Goal: Information Seeking & Learning: Learn about a topic

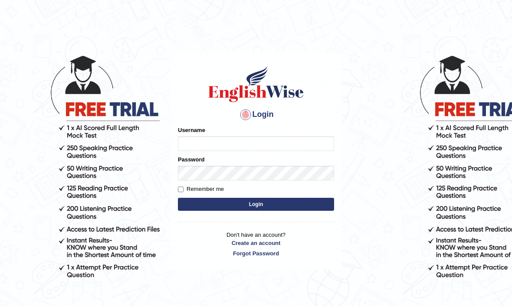
click at [316, 147] on input "Username" at bounding box center [256, 144] width 156 height 15
click at [380, 140] on body "Login Please fix the following errors: Username Password Remember me Login Don'…" at bounding box center [256, 179] width 512 height 306
click at [303, 144] on input "Username" at bounding box center [256, 144] width 156 height 15
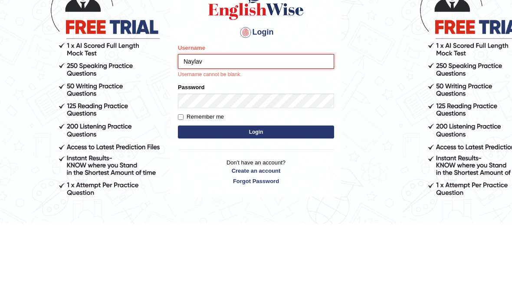
type input "Naylav"
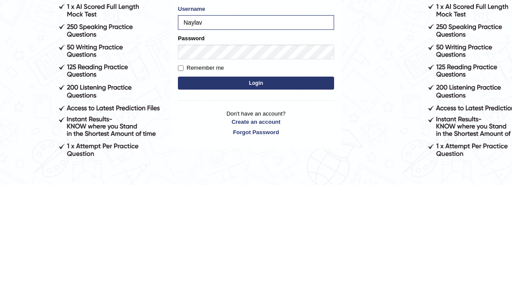
click at [226, 198] on button "Login" at bounding box center [256, 204] width 156 height 13
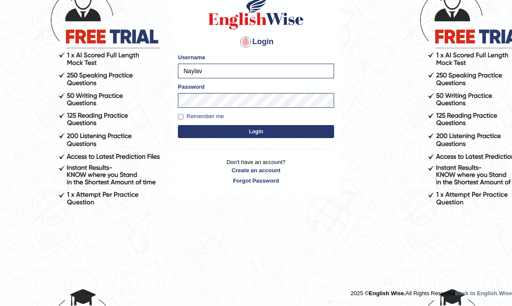
click at [212, 132] on button "Login" at bounding box center [256, 132] width 156 height 13
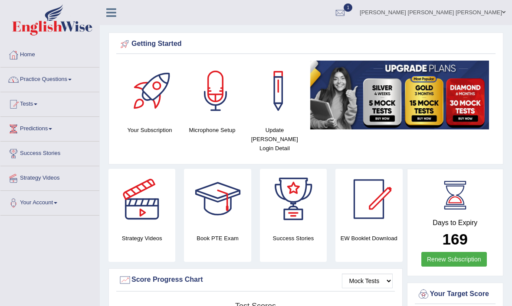
click at [59, 79] on link "Practice Questions" at bounding box center [49, 79] width 99 height 22
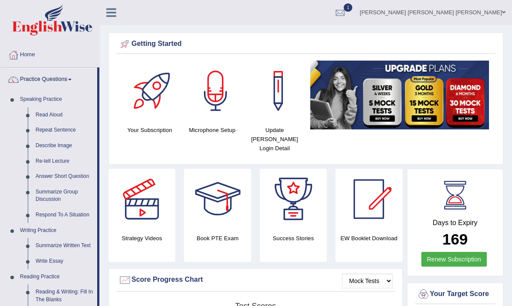
click at [74, 127] on div at bounding box center [256, 153] width 512 height 306
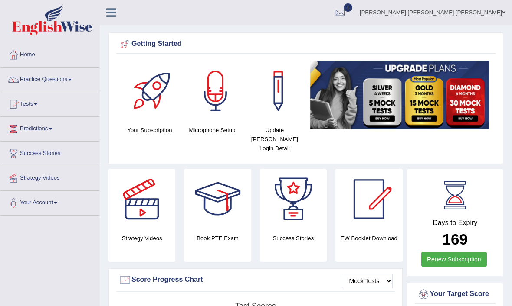
click at [76, 82] on link "Practice Questions" at bounding box center [49, 79] width 99 height 22
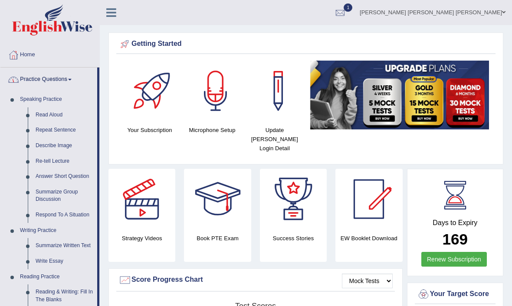
click at [62, 130] on div at bounding box center [256, 153] width 512 height 306
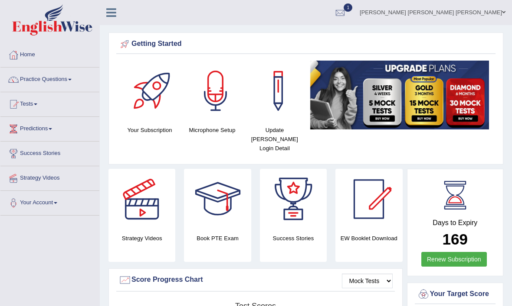
click at [72, 79] on span at bounding box center [69, 80] width 3 height 2
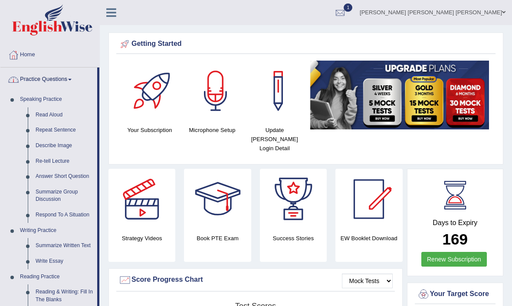
click at [70, 130] on div at bounding box center [256, 153] width 512 height 306
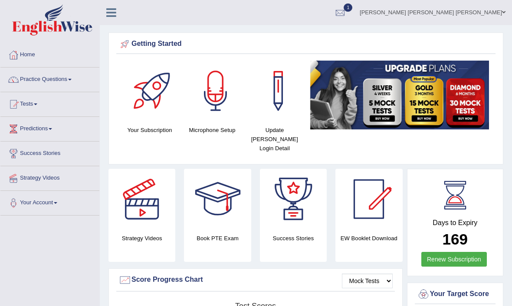
click at [73, 86] on link "Practice Questions" at bounding box center [49, 79] width 99 height 22
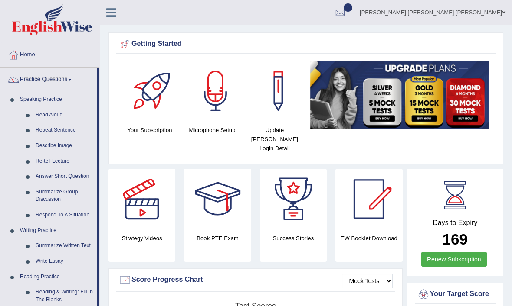
click at [63, 111] on div at bounding box center [256, 153] width 512 height 306
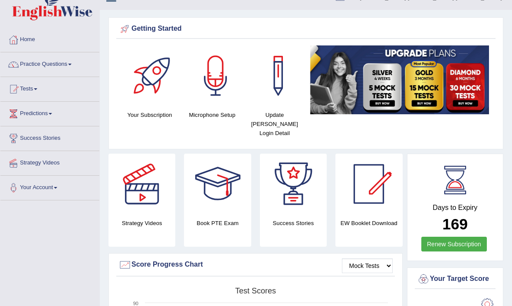
scroll to position [16, 0]
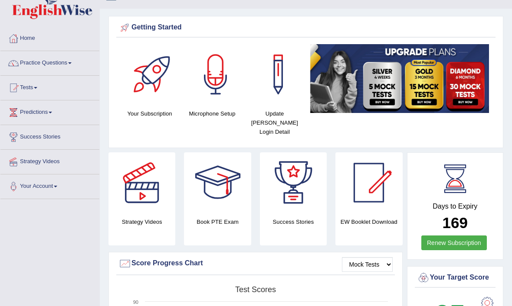
click at [70, 65] on link "Practice Questions" at bounding box center [49, 62] width 99 height 22
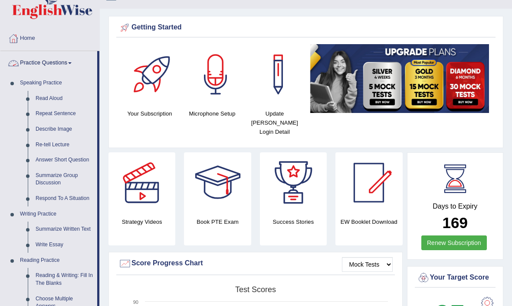
scroll to position [20, 0]
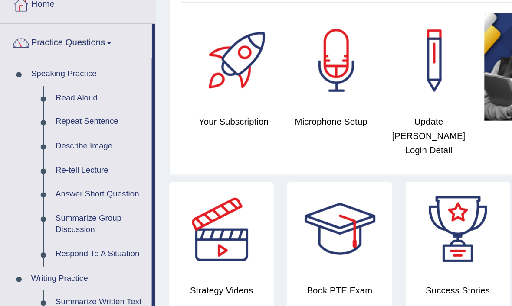
click at [66, 76] on div at bounding box center [256, 153] width 512 height 306
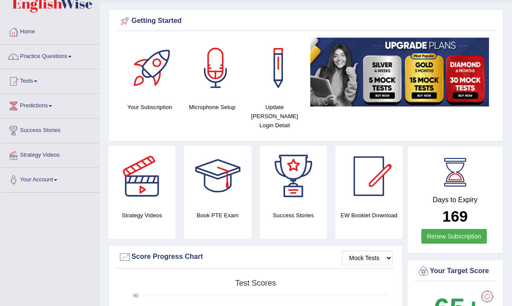
scroll to position [0, 0]
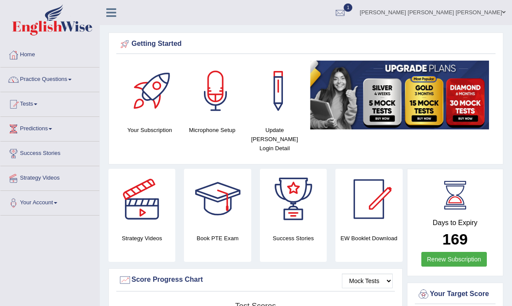
click at [114, 17] on icon at bounding box center [111, 12] width 10 height 11
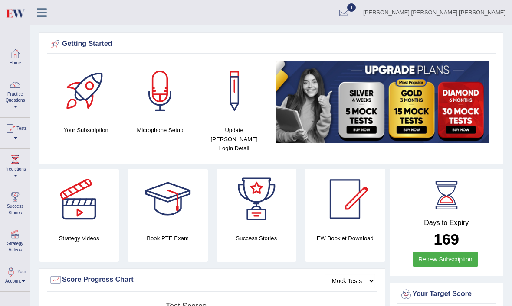
click at [16, 61] on link "Home" at bounding box center [14, 57] width 29 height 28
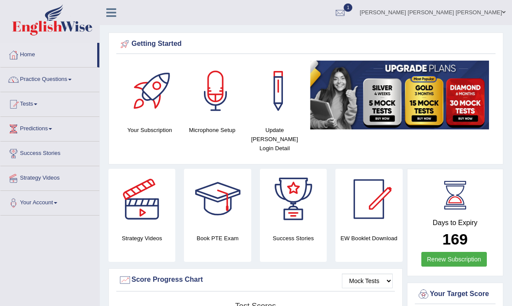
click at [112, 16] on icon at bounding box center [111, 12] width 10 height 11
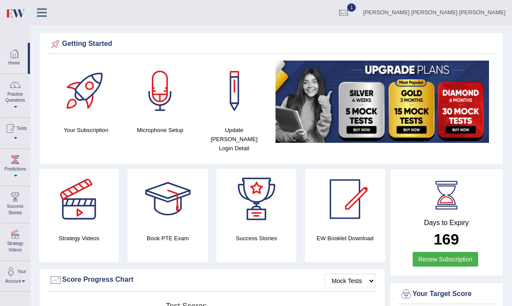
click at [20, 98] on link "Practice Questions" at bounding box center [14, 94] width 29 height 41
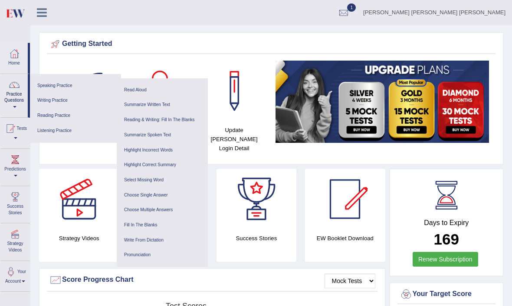
click at [47, 101] on link "Writing Practice" at bounding box center [75, 100] width 82 height 15
click at [49, 130] on link "Listening Practice" at bounding box center [75, 131] width 82 height 15
click at [143, 237] on link "Write From Dictation" at bounding box center [162, 240] width 82 height 15
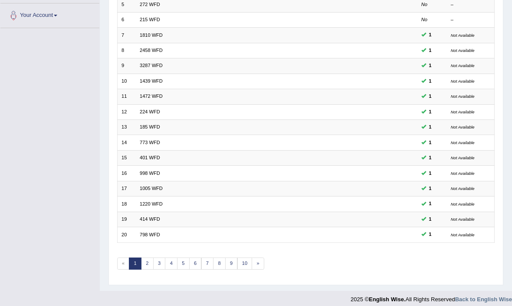
scroll to position [190, 0]
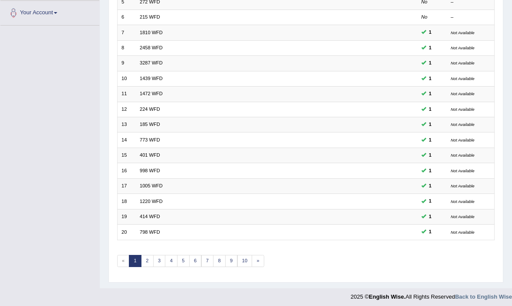
click at [169, 268] on link "4" at bounding box center [171, 262] width 13 height 12
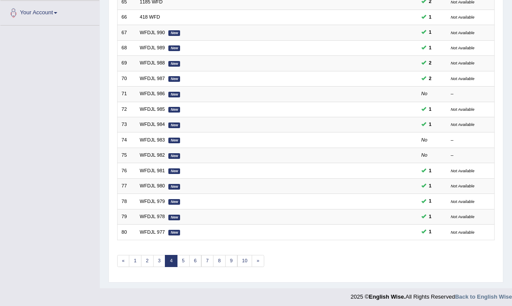
scroll to position [190, 0]
click at [188, 268] on link "5" at bounding box center [183, 262] width 13 height 12
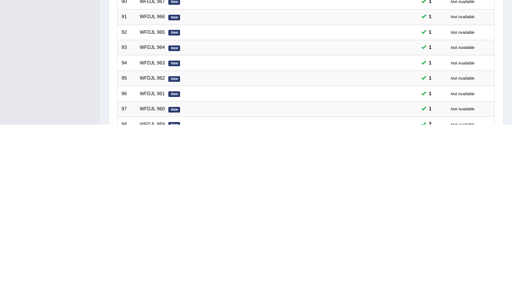
scroll to position [190, 0]
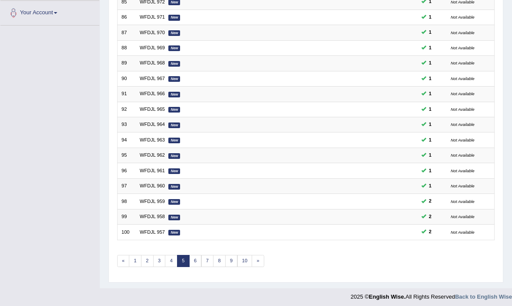
click at [198, 268] on link "6" at bounding box center [195, 262] width 13 height 12
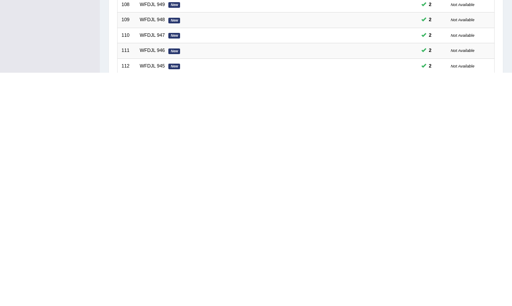
scroll to position [190, 0]
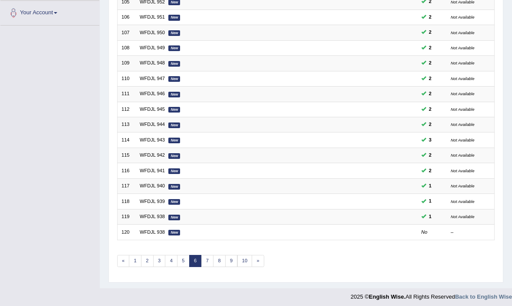
click at [212, 268] on link "7" at bounding box center [207, 262] width 13 height 12
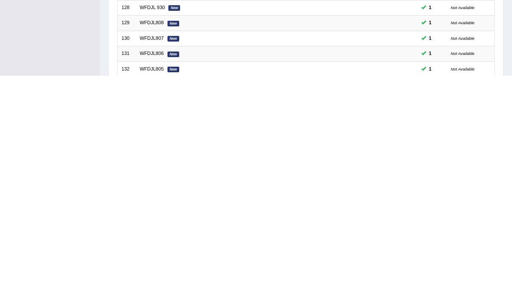
scroll to position [190, 0]
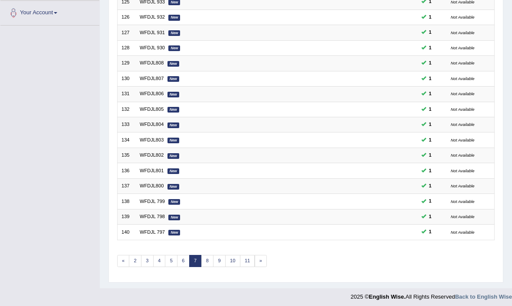
click at [210, 268] on link "8" at bounding box center [207, 262] width 13 height 12
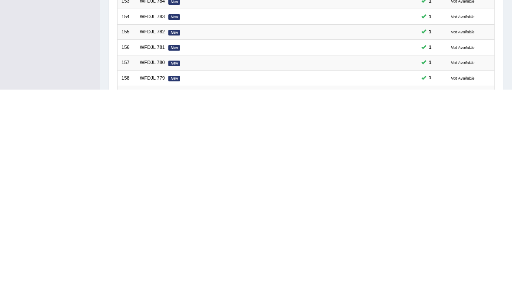
scroll to position [190, 0]
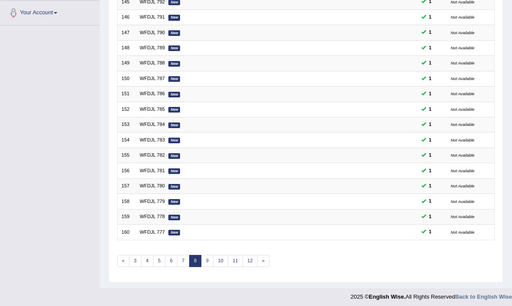
click at [212, 268] on link "9" at bounding box center [207, 262] width 13 height 12
click at [150, 205] on link "WFDJL 759" at bounding box center [152, 201] width 25 height 5
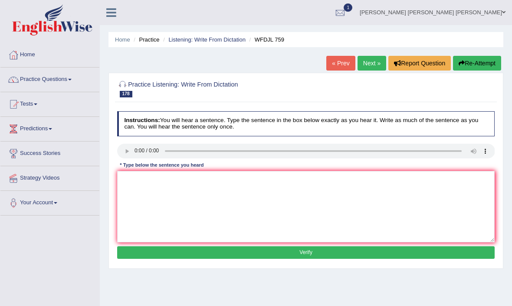
click at [141, 151] on audio at bounding box center [306, 151] width 378 height 15
click at [136, 155] on audio at bounding box center [306, 151] width 378 height 15
click at [159, 152] on audio at bounding box center [306, 151] width 378 height 15
click at [136, 158] on audio at bounding box center [306, 151] width 378 height 15
click at [373, 57] on link "Next »" at bounding box center [371, 63] width 29 height 15
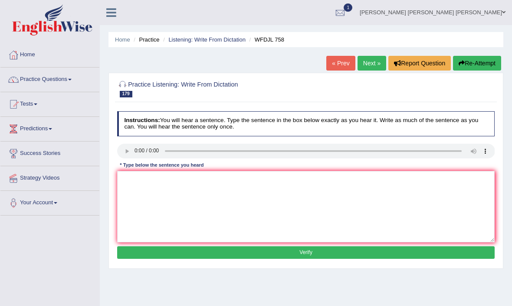
click at [137, 159] on audio at bounding box center [306, 151] width 378 height 15
click at [456, 158] on audio at bounding box center [306, 151] width 378 height 15
click at [462, 159] on audio at bounding box center [306, 151] width 378 height 15
click at [70, 82] on link "Practice Questions" at bounding box center [49, 79] width 99 height 22
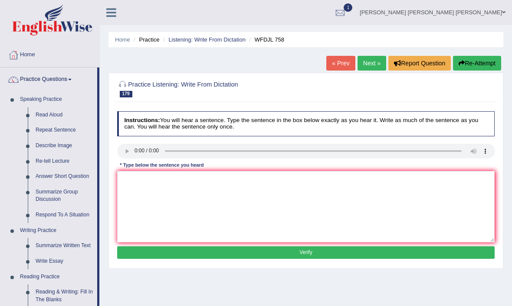
click at [63, 130] on div at bounding box center [256, 153] width 512 height 306
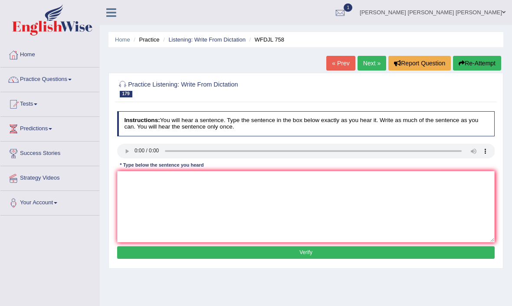
click at [80, 82] on link "Practice Questions" at bounding box center [49, 79] width 99 height 22
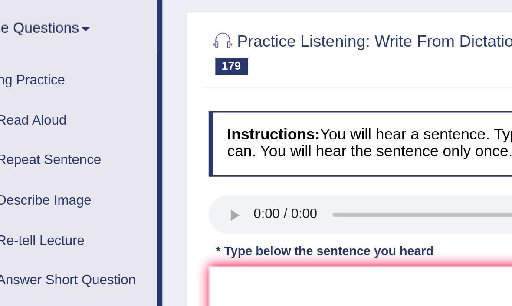
click at [26, 60] on div at bounding box center [256, 153] width 512 height 306
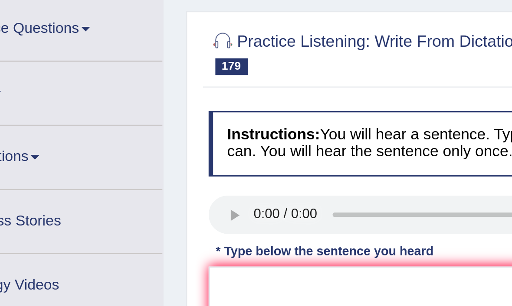
click at [26, 117] on link "Predictions" at bounding box center [49, 128] width 99 height 22
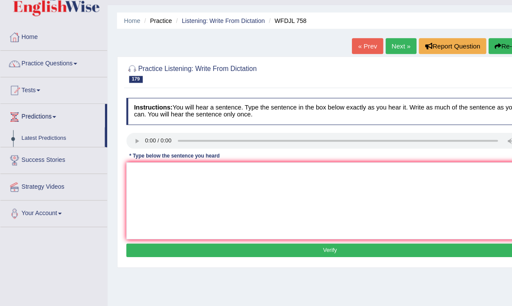
click at [140, 131] on div at bounding box center [256, 153] width 512 height 306
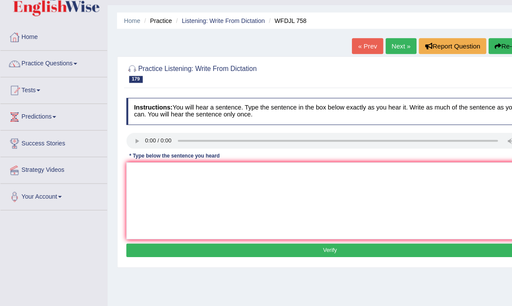
click at [134, 144] on audio at bounding box center [306, 151] width 378 height 15
click at [144, 144] on audio at bounding box center [306, 151] width 378 height 15
click at [145, 144] on audio at bounding box center [306, 151] width 378 height 15
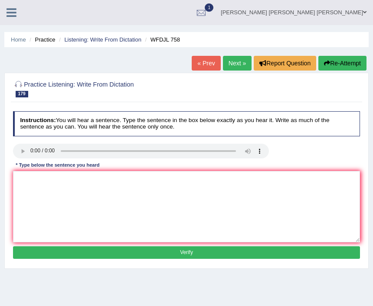
click at [102, 167] on div "* Type below the sentence you heard" at bounding box center [57, 165] width 89 height 7
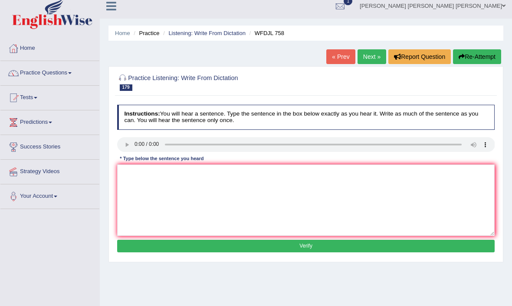
scroll to position [7, 0]
click at [368, 56] on link "Next »" at bounding box center [371, 56] width 29 height 15
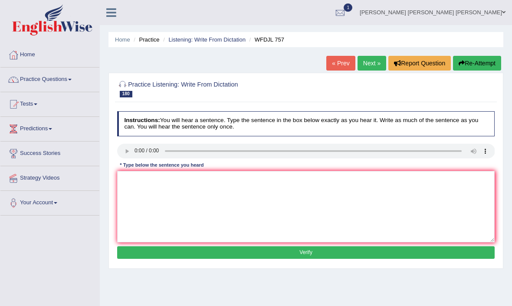
click at [206, 37] on link "Listening: Write From Dictation" at bounding box center [206, 39] width 77 height 7
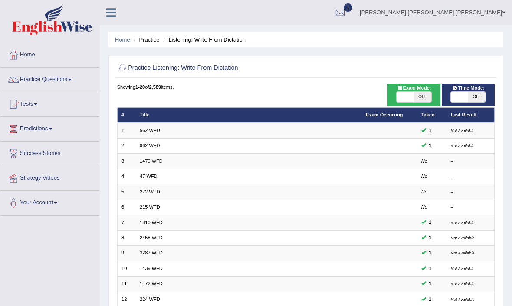
click at [146, 133] on link "562 WFD" at bounding box center [150, 130] width 20 height 5
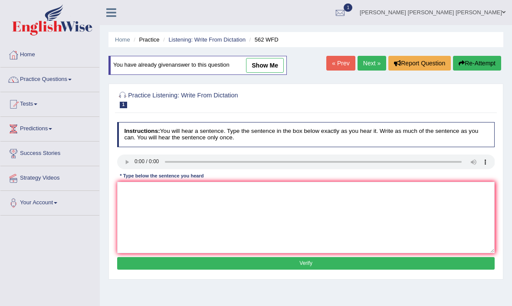
click at [165, 170] on audio at bounding box center [306, 162] width 378 height 15
click at [162, 170] on audio at bounding box center [306, 162] width 378 height 15
click at [277, 62] on link "show me" at bounding box center [265, 65] width 38 height 15
type textarea "The gap between the region is not decreasse."
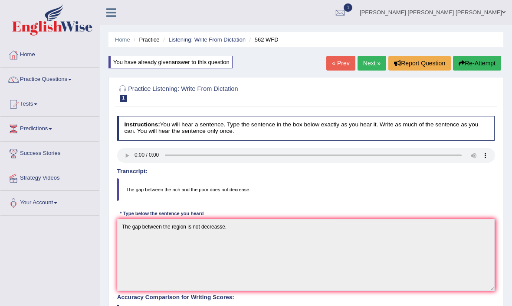
click at [136, 160] on audio at bounding box center [306, 155] width 378 height 15
click at [59, 83] on link "Practice Questions" at bounding box center [49, 79] width 99 height 22
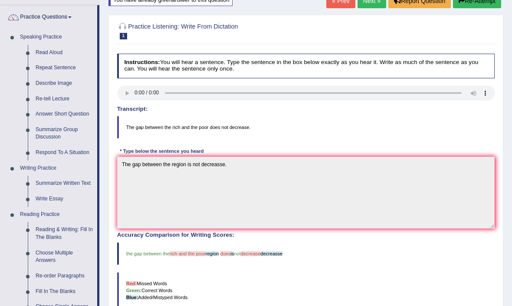
click at [62, 227] on div at bounding box center [256, 153] width 512 height 306
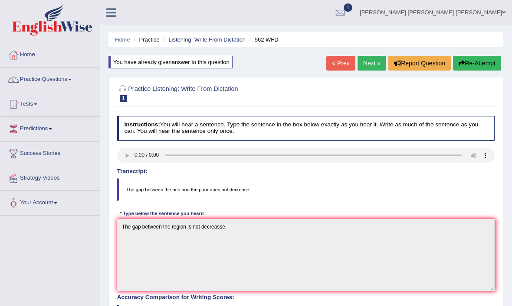
click at [78, 79] on link "Practice Questions" at bounding box center [49, 79] width 99 height 22
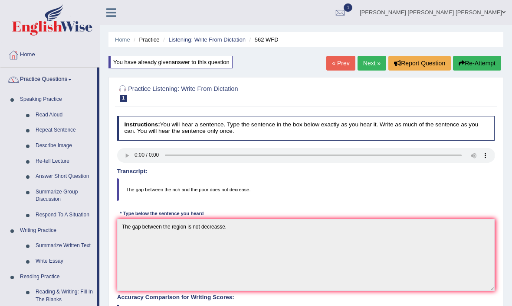
click at [47, 96] on div at bounding box center [256, 153] width 512 height 306
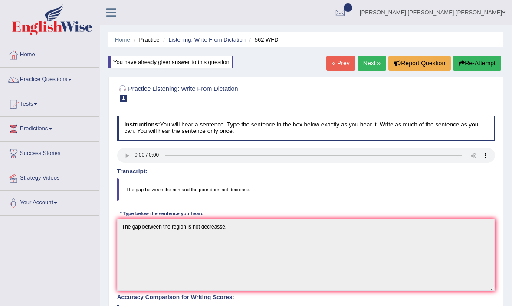
click at [346, 9] on div at bounding box center [339, 13] width 13 height 13
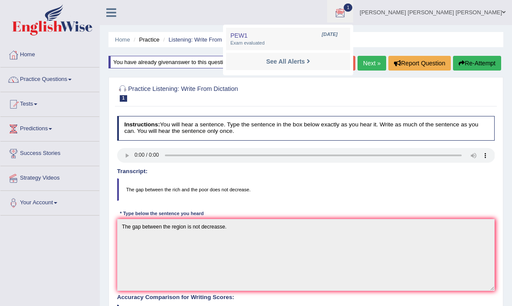
click at [473, 22] on link "[PERSON_NAME] [PERSON_NAME] [PERSON_NAME]" at bounding box center [432, 11] width 159 height 23
